Goal: Task Accomplishment & Management: Use online tool/utility

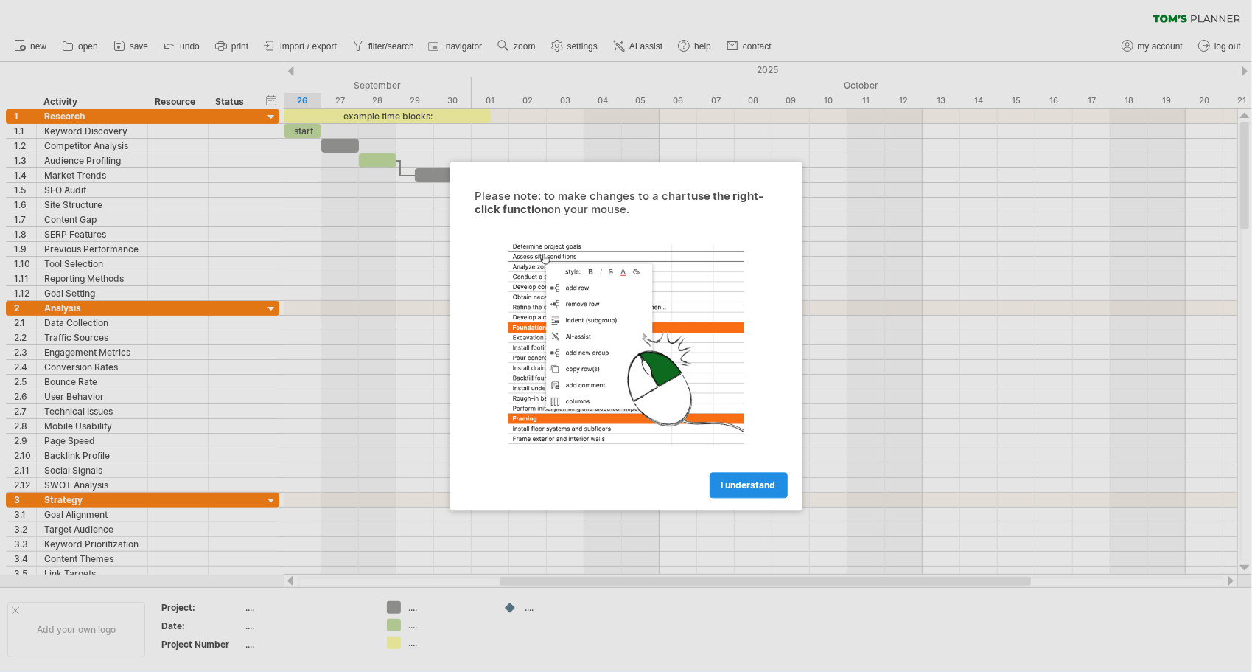
click at [765, 485] on span "I understand" at bounding box center [749, 484] width 55 height 11
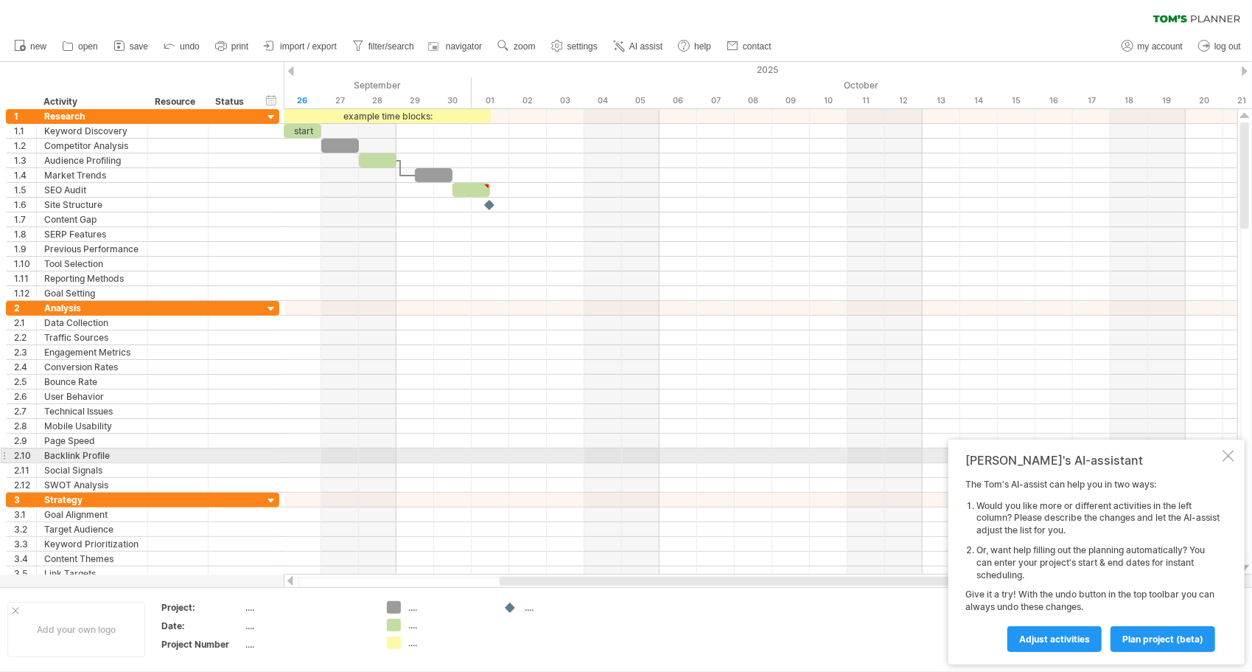
click at [1227, 457] on div at bounding box center [1229, 456] width 12 height 12
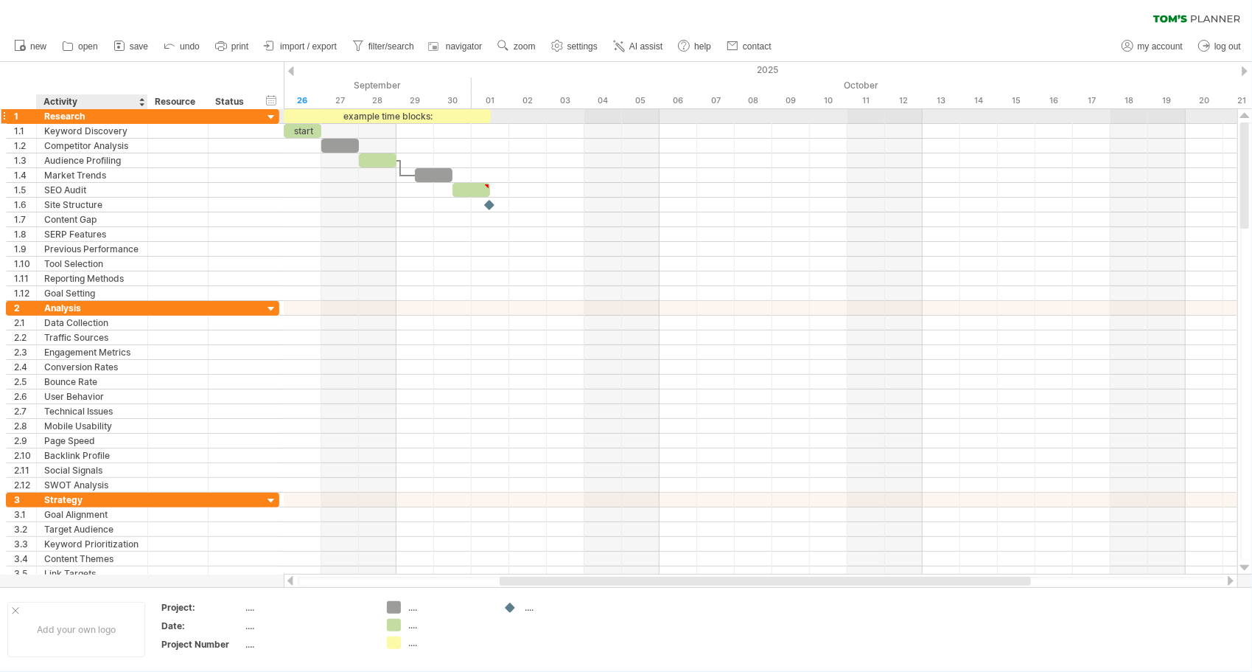
click at [108, 118] on div "Research" at bounding box center [92, 116] width 96 height 14
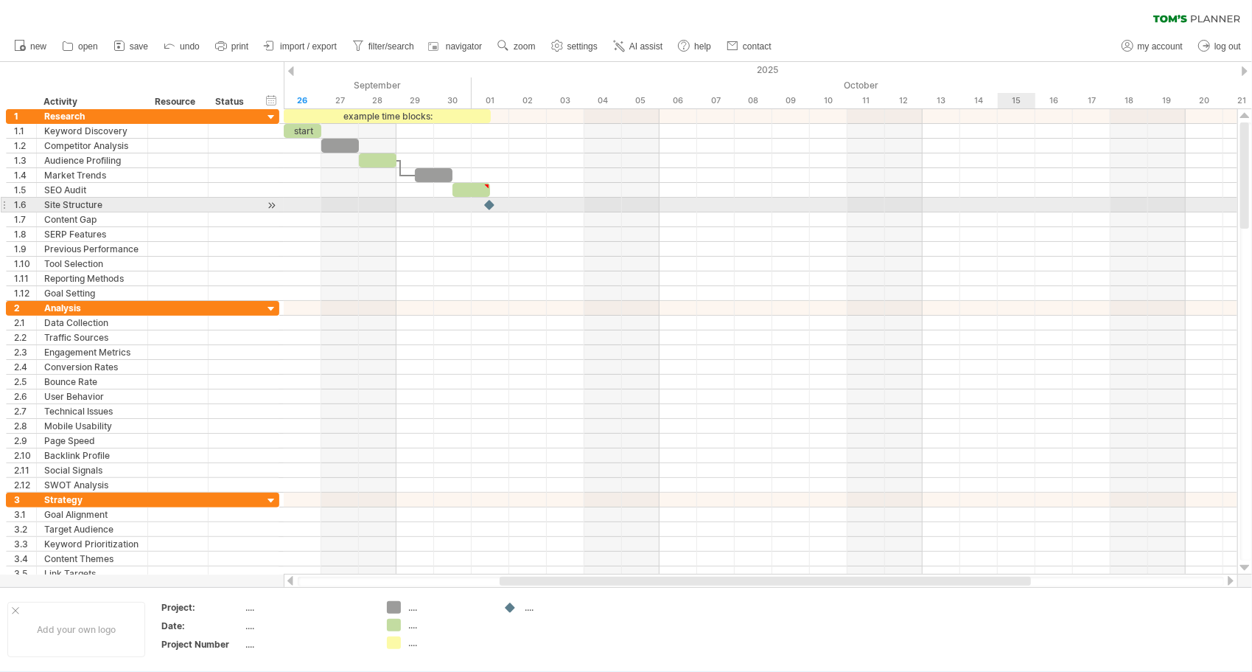
click at [1008, 202] on div at bounding box center [761, 205] width 954 height 15
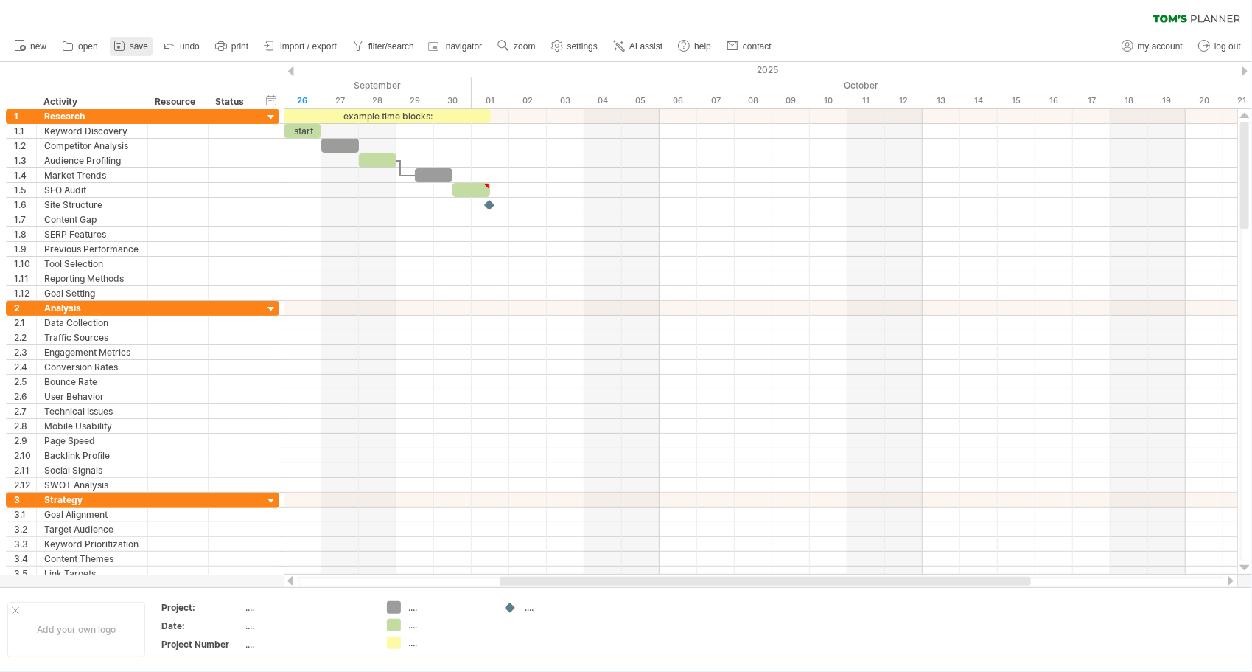
click at [131, 49] on span "save" at bounding box center [139, 46] width 18 height 10
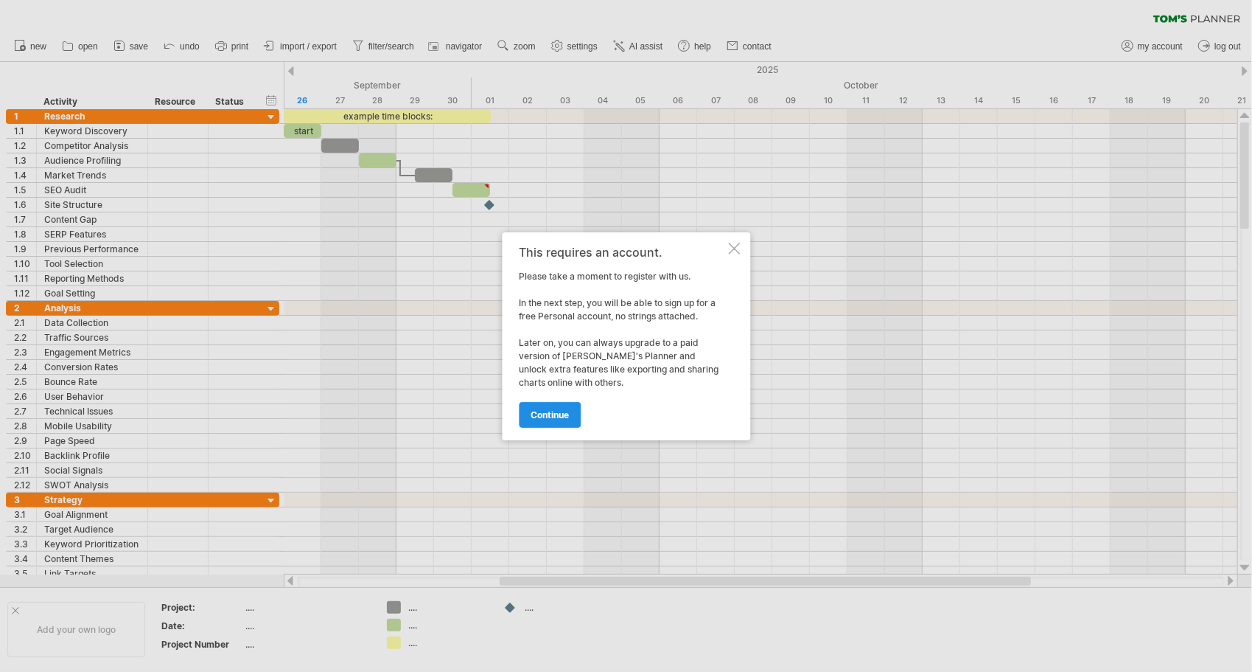
click at [541, 413] on span "continue" at bounding box center [550, 414] width 38 height 11
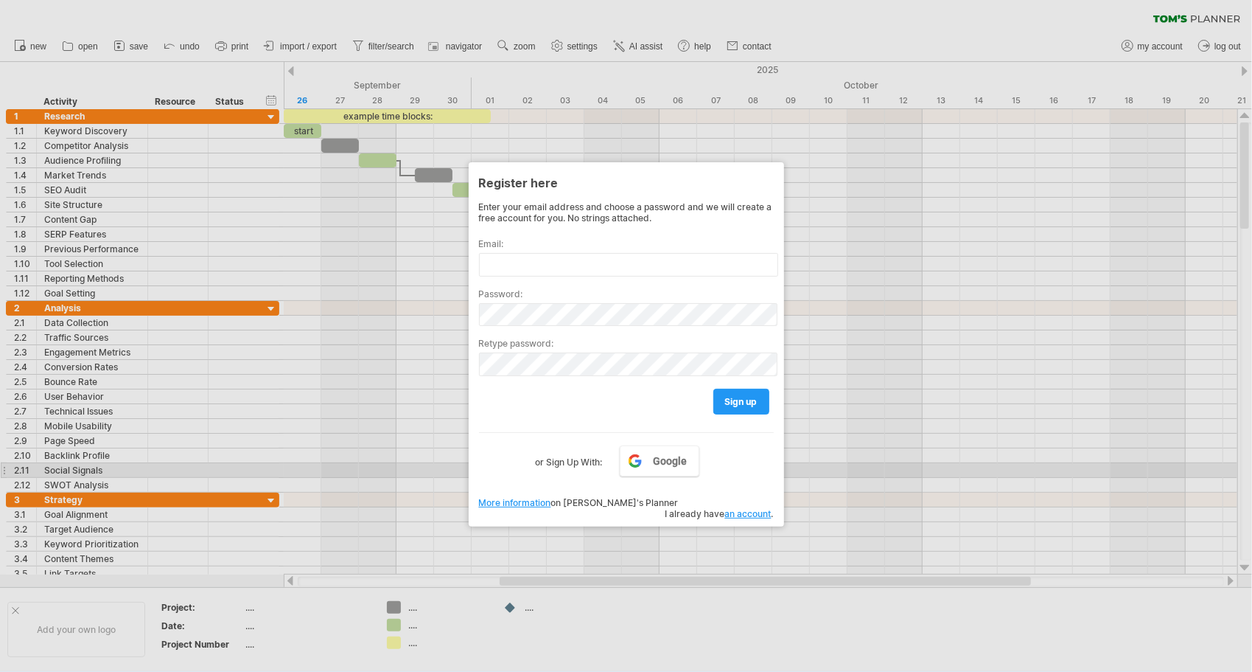
click at [646, 476] on div "Enter your email address and choose a password and we will create a free accoun…" at bounding box center [626, 351] width 295 height 301
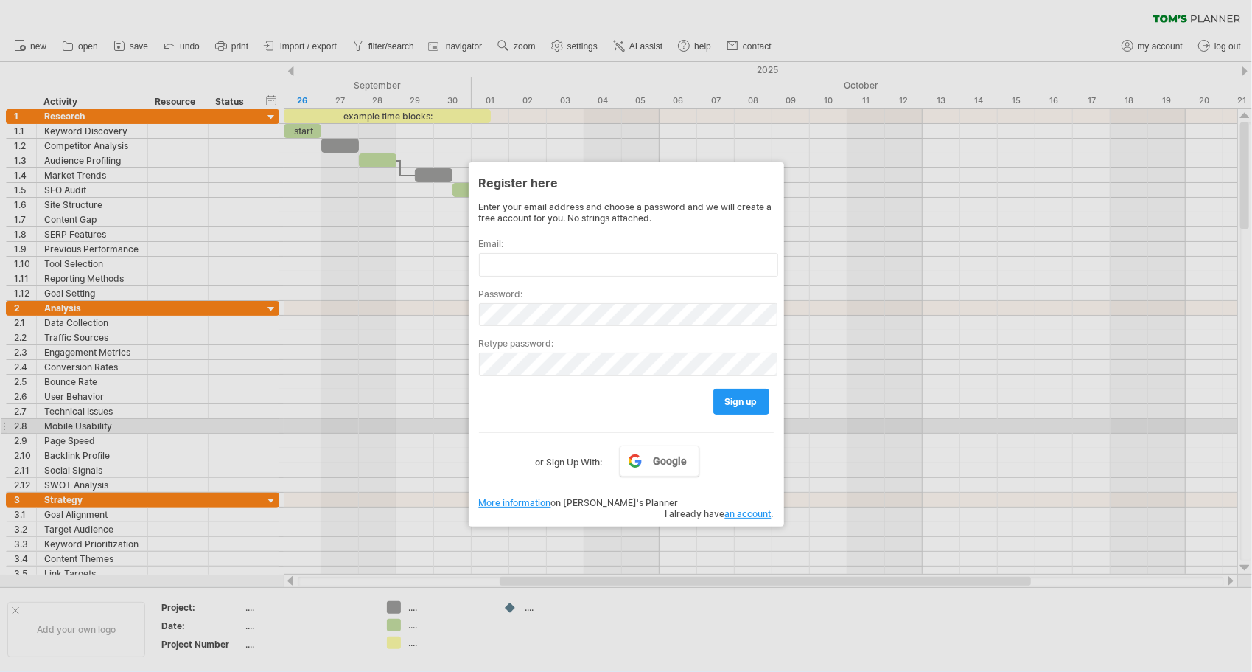
click at [637, 432] on div "Google or Sign Up With:" at bounding box center [626, 451] width 295 height 38
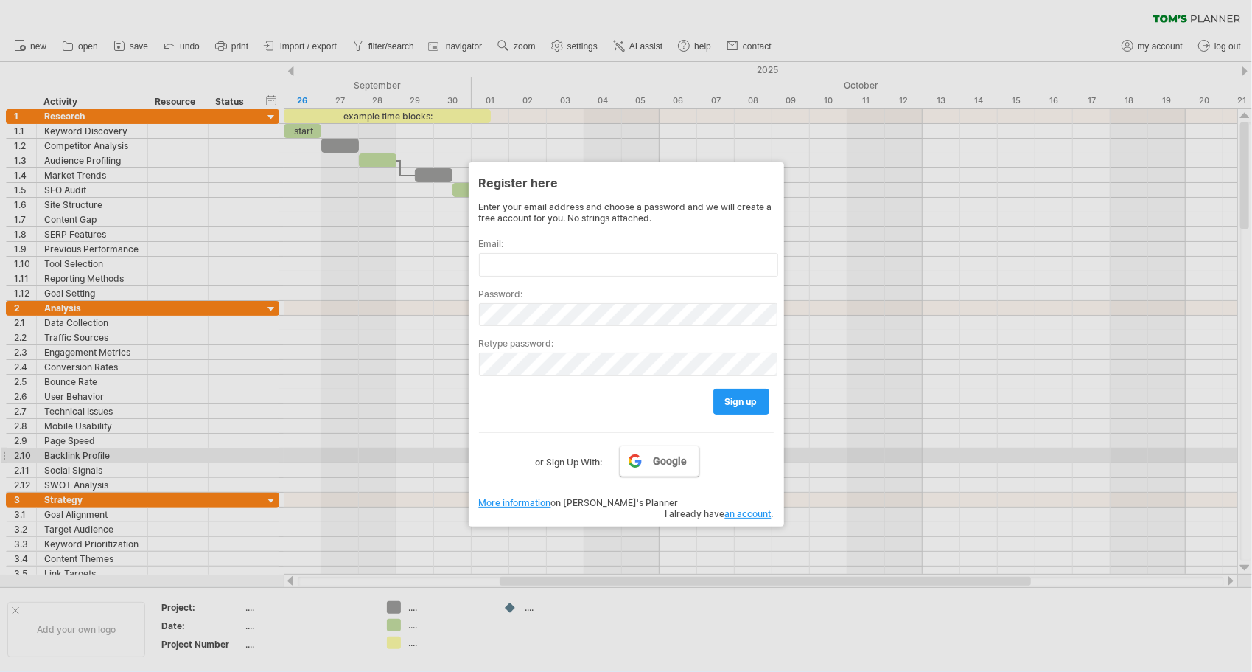
click at [669, 455] on span "Google" at bounding box center [670, 461] width 34 height 12
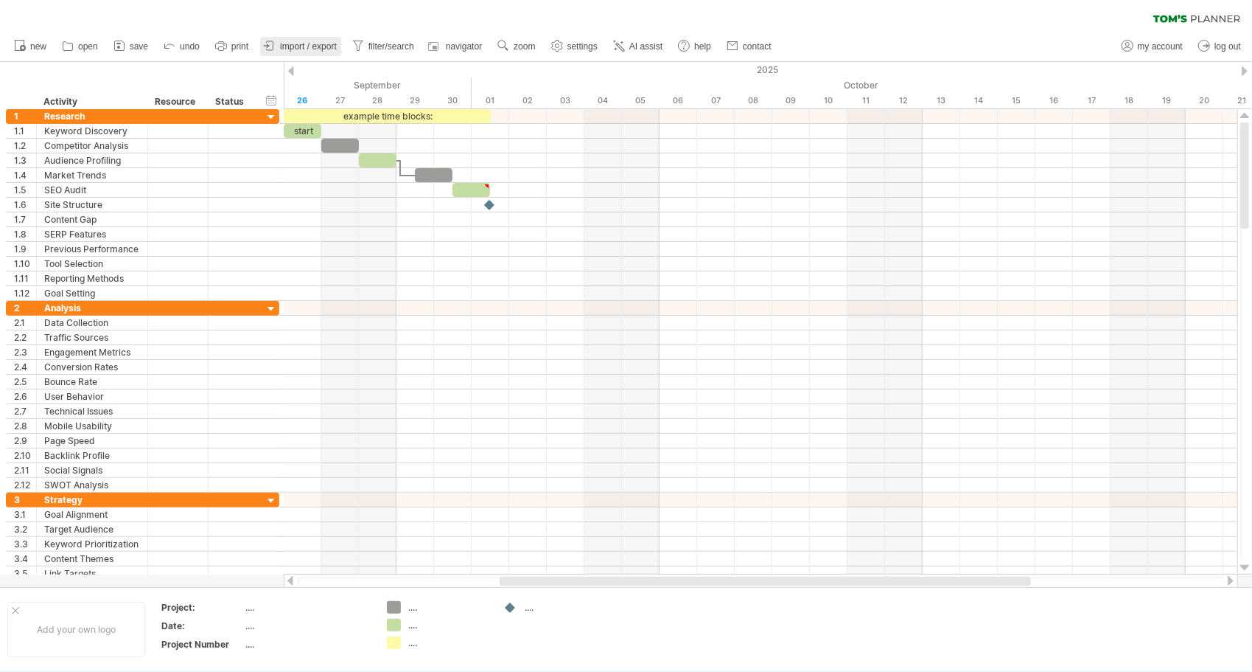
click at [307, 44] on span "import / export" at bounding box center [308, 46] width 57 height 10
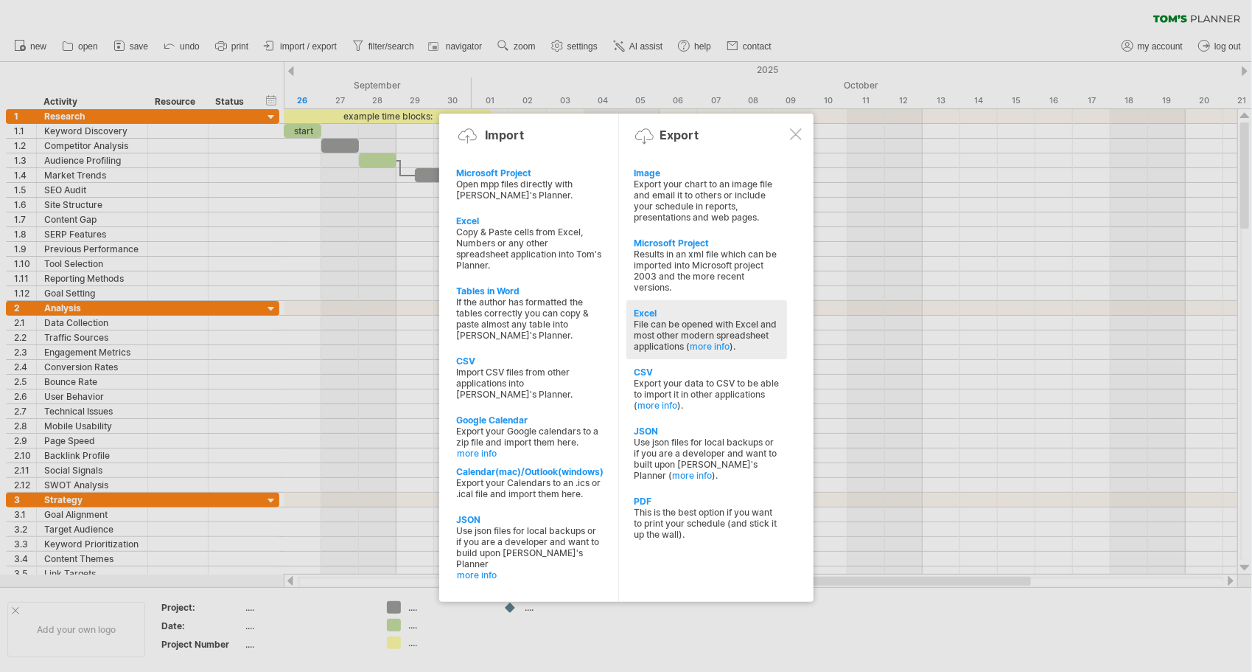
click at [696, 308] on div "Excel" at bounding box center [707, 312] width 146 height 11
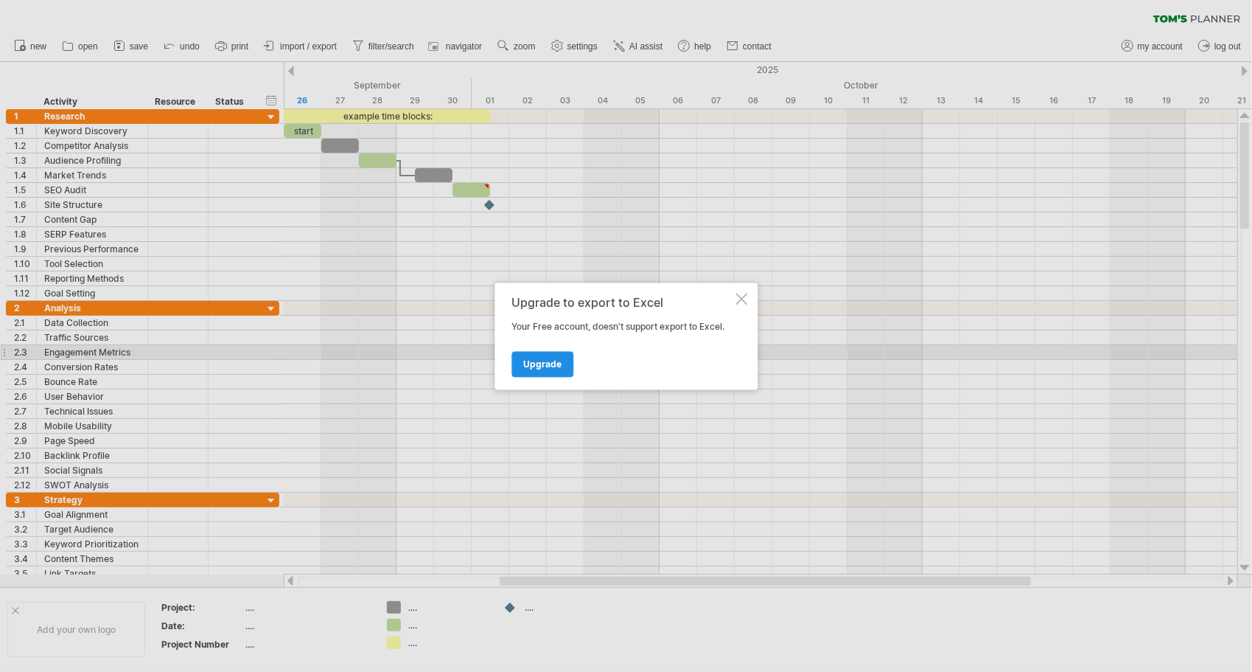
click at [554, 360] on span "Upgrade" at bounding box center [542, 363] width 38 height 11
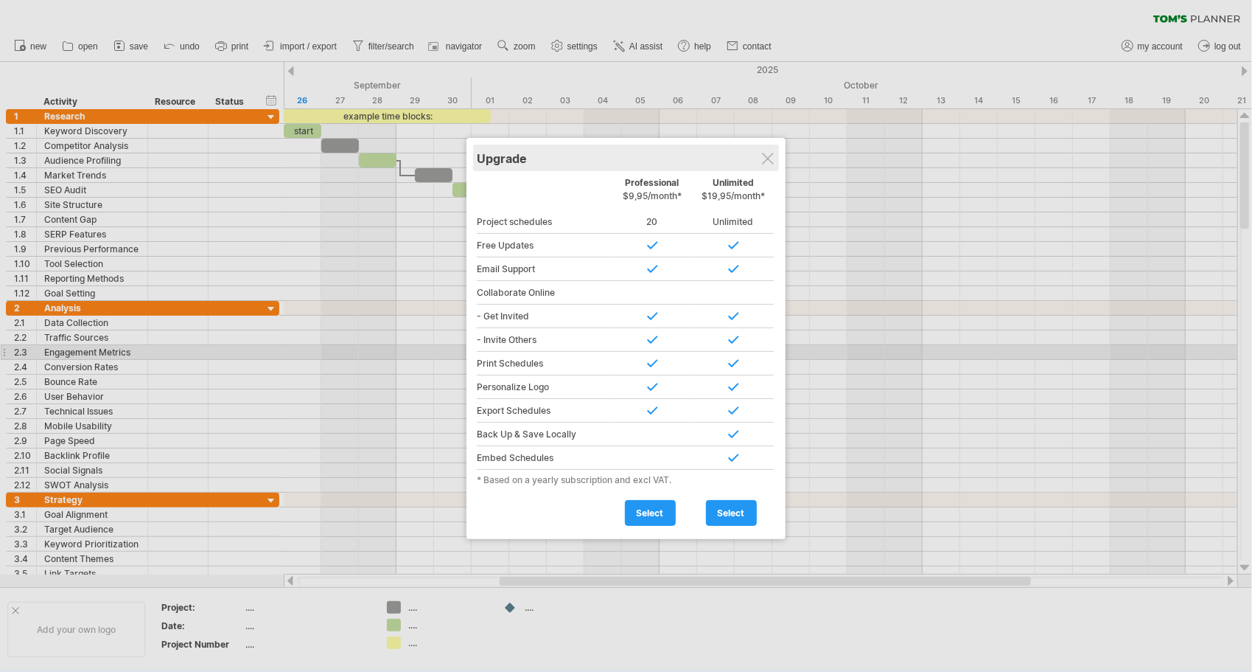
click at [764, 167] on div "Upgrade" at bounding box center [626, 157] width 299 height 27
click at [769, 156] on div at bounding box center [768, 159] width 12 height 12
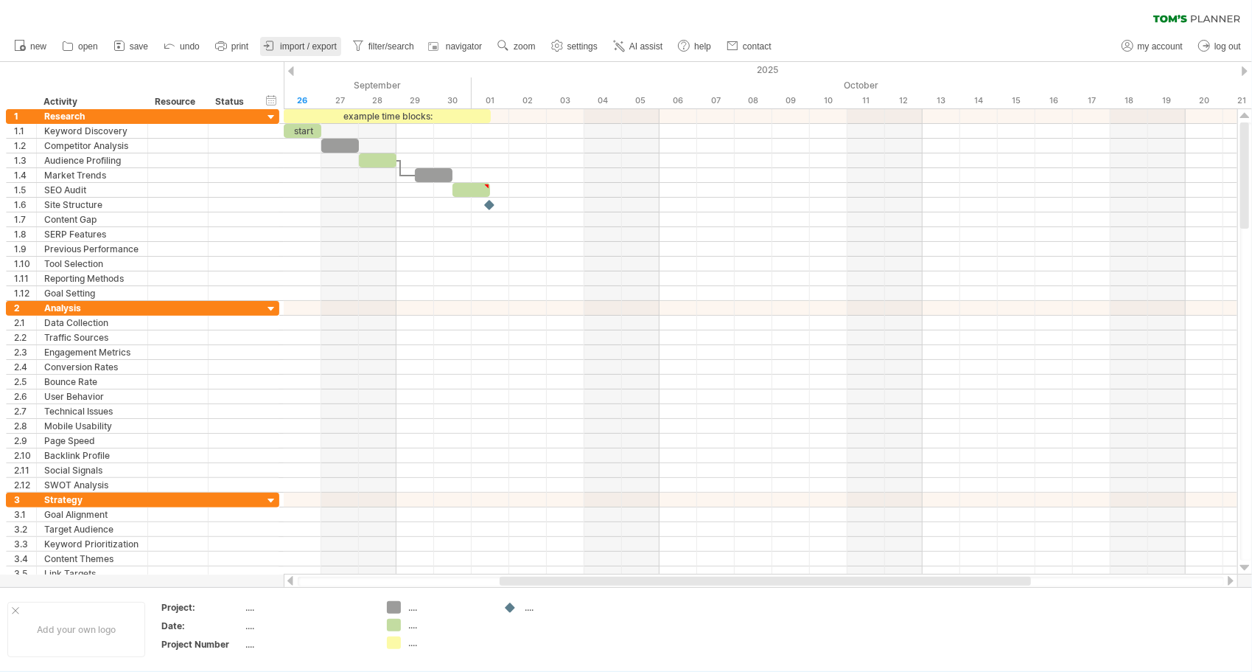
click at [317, 50] on span "import / export" at bounding box center [308, 46] width 57 height 10
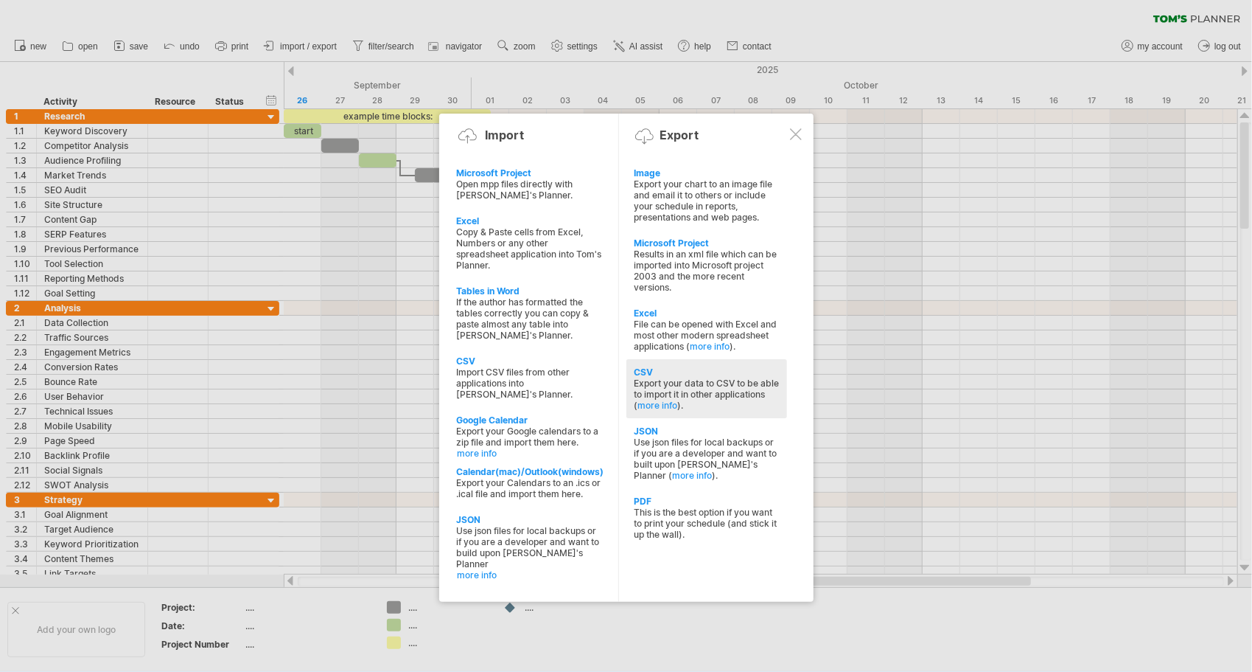
click at [688, 377] on div "Export your data to CSV to be able to import it in other applications ( more in…" at bounding box center [707, 393] width 146 height 33
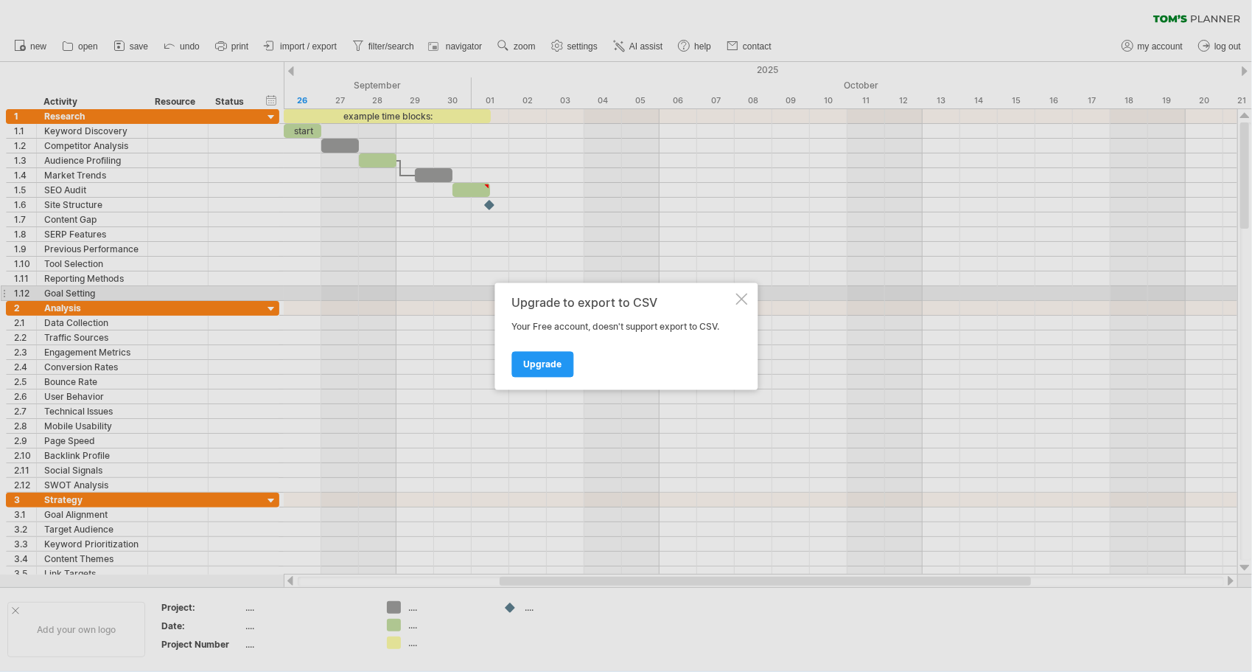
click at [742, 292] on div "Upgrade to export to CSV Your Free account, doesn't support export to CSV. Upgr…" at bounding box center [626, 335] width 263 height 107
click at [742, 301] on div at bounding box center [742, 299] width 12 height 12
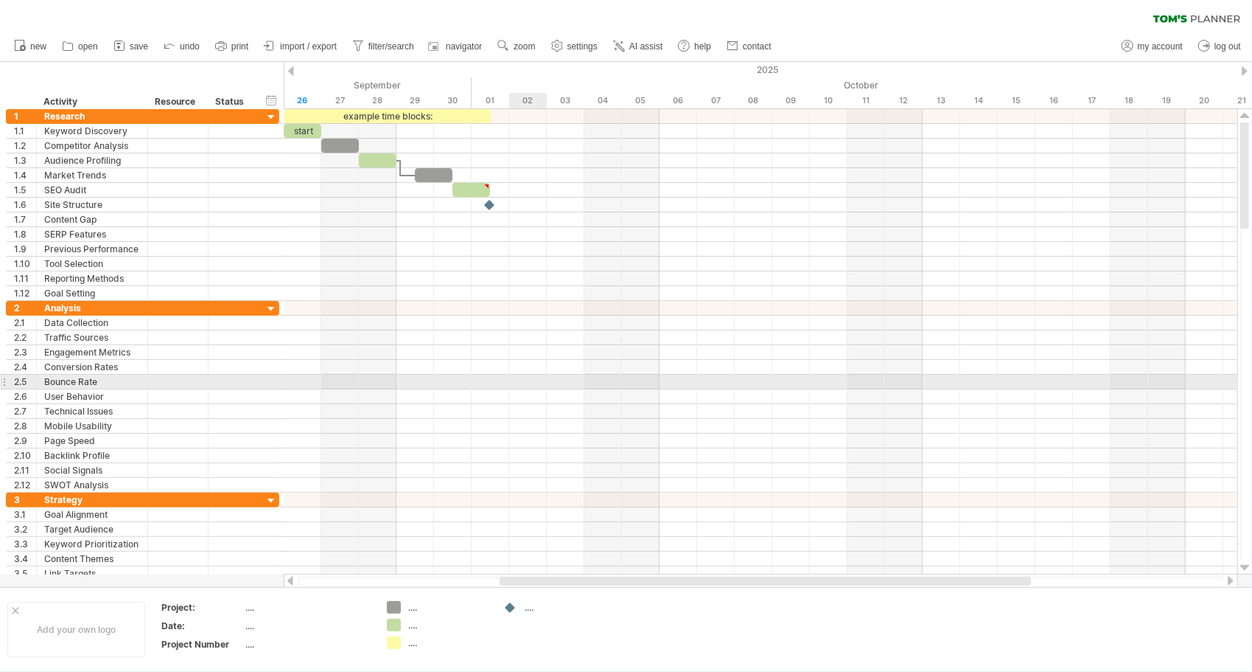
click at [543, 389] on div at bounding box center [761, 396] width 954 height 15
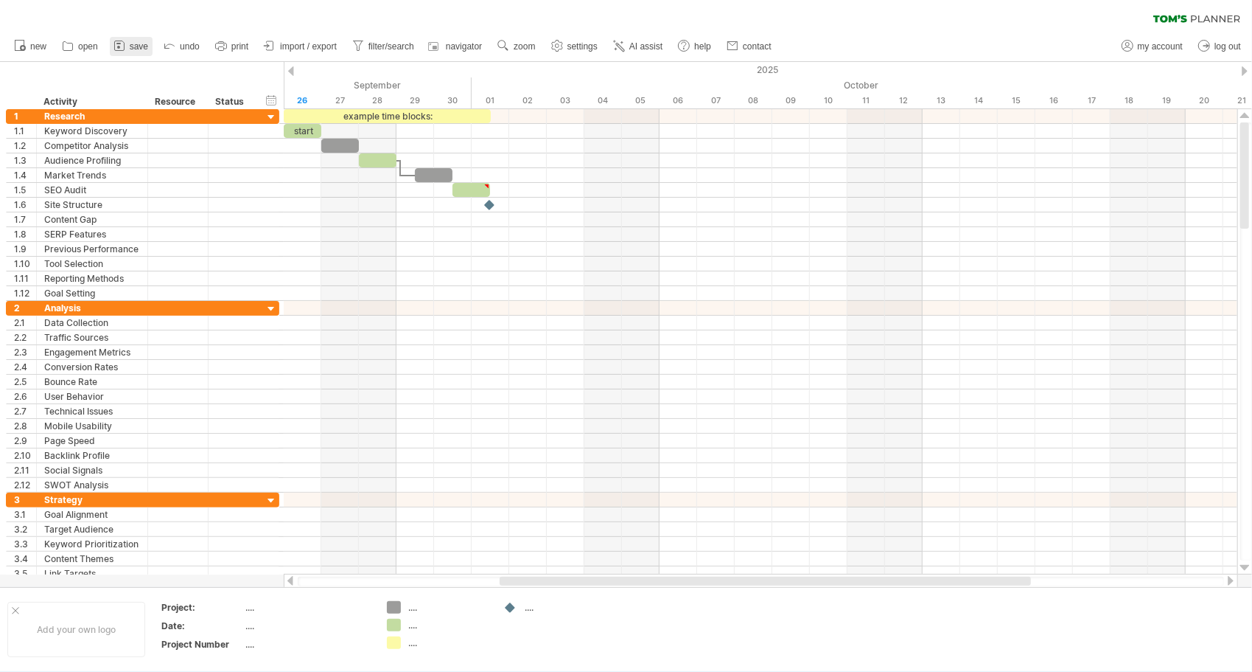
click at [124, 49] on icon at bounding box center [119, 46] width 10 height 10
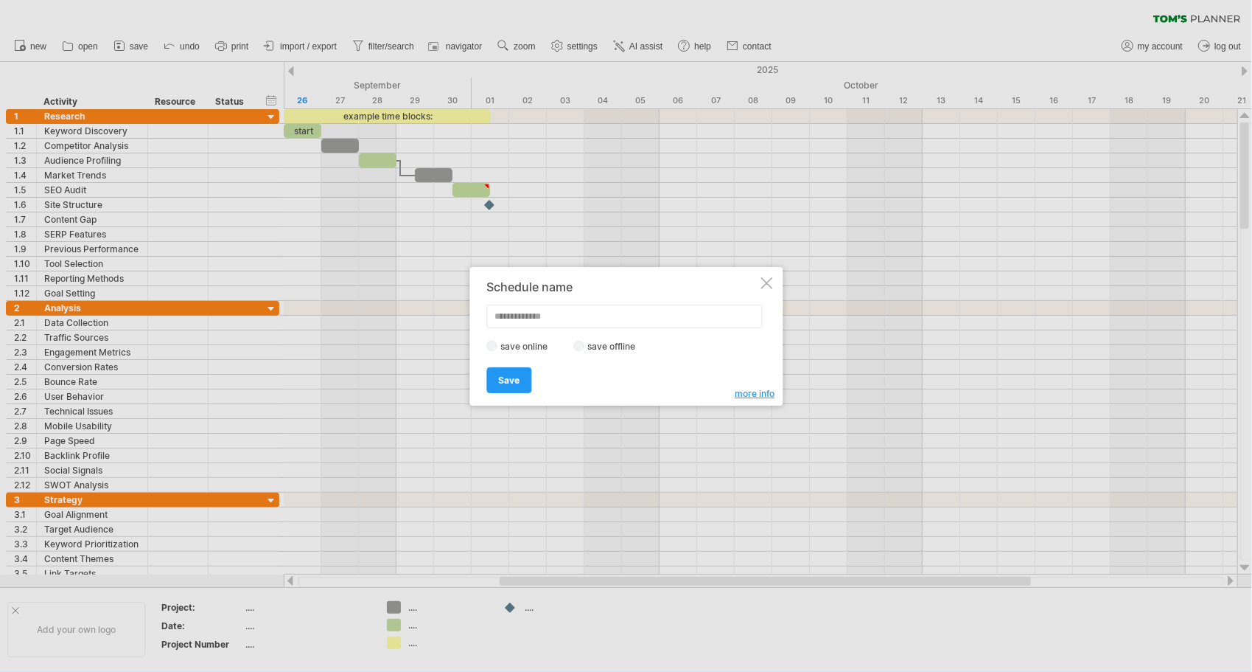
click at [762, 286] on div at bounding box center [767, 283] width 12 height 12
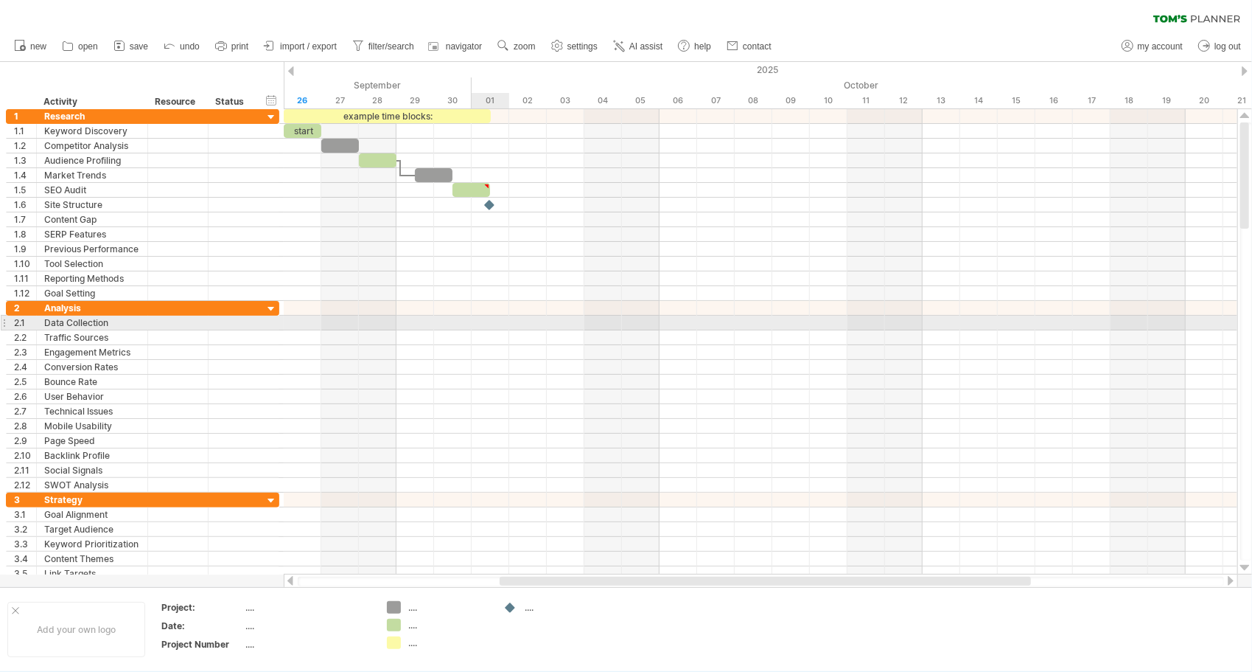
click at [485, 324] on div at bounding box center [761, 322] width 954 height 15
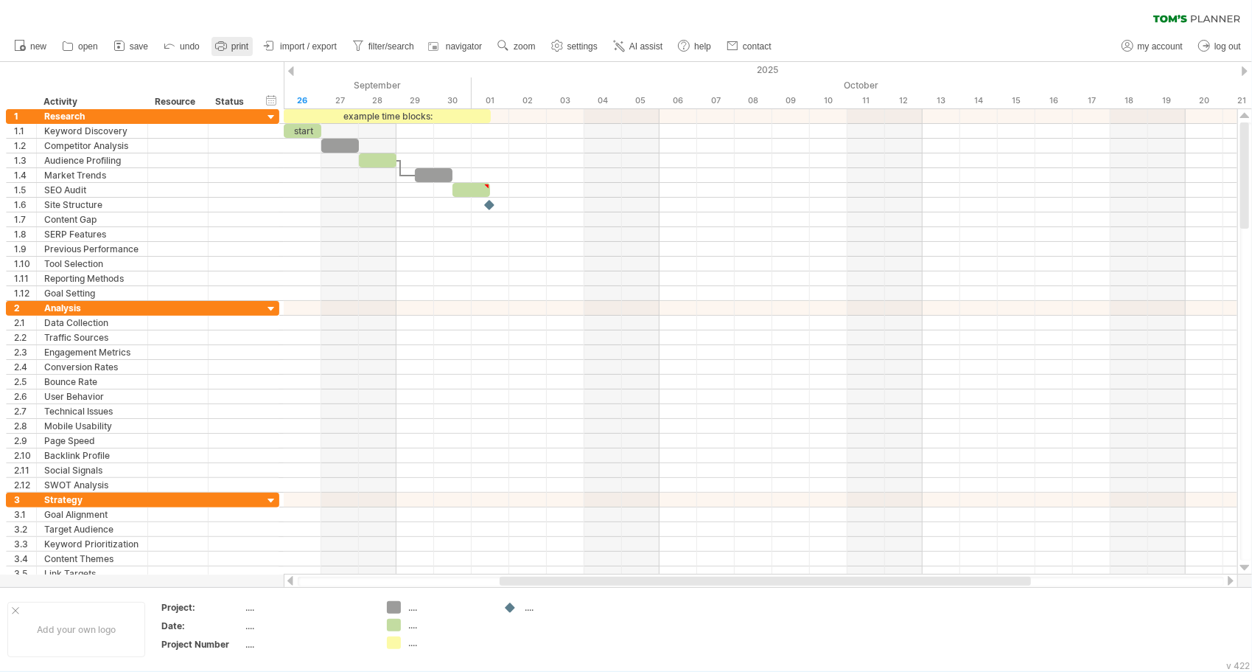
click at [218, 43] on icon at bounding box center [221, 45] width 15 height 15
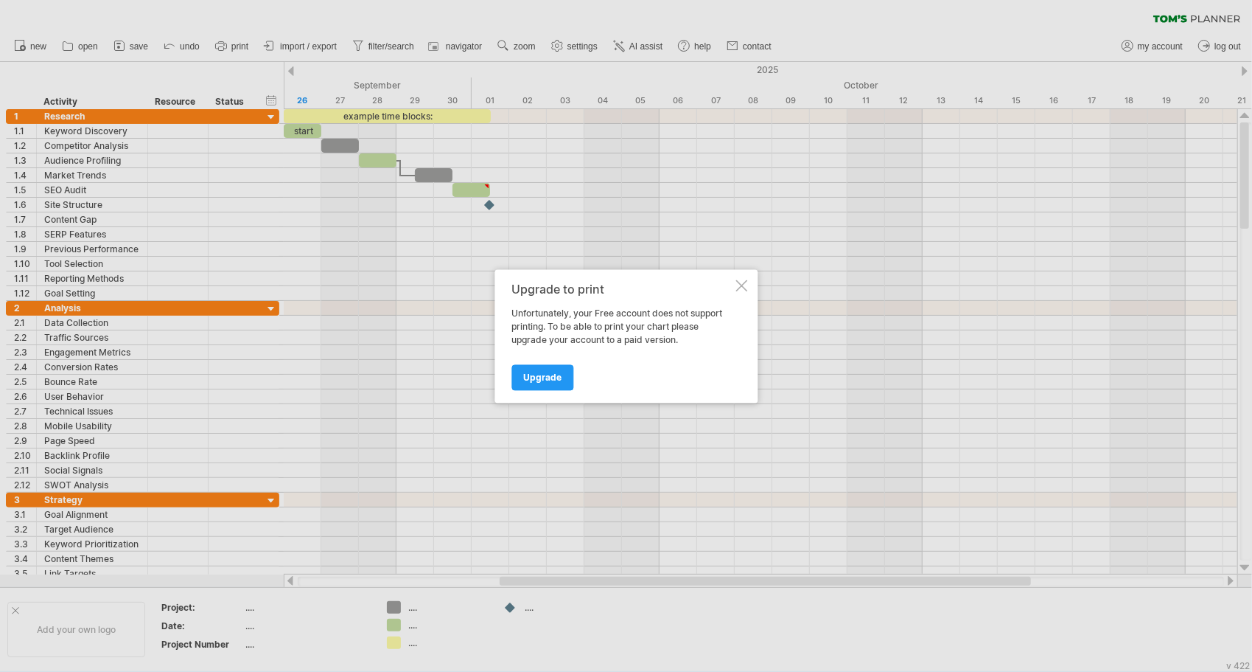
click at [739, 281] on div at bounding box center [742, 285] width 12 height 12
